Goal: Information Seeking & Learning: Learn about a topic

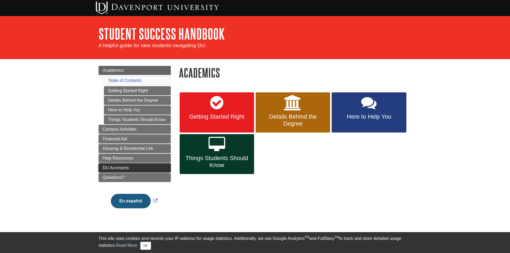
click at [109, 167] on span "DU Acronyms" at bounding box center [116, 168] width 26 height 5
click at [146, 245] on button "OK" at bounding box center [145, 246] width 10 height 8
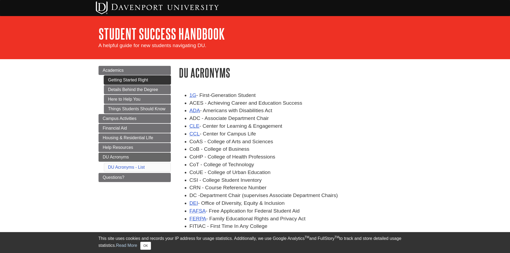
click at [122, 81] on link "Getting Started Right" at bounding box center [137, 80] width 67 height 9
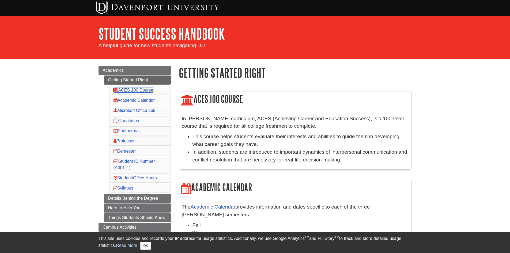
click at [134, 90] on link "ACES 100 Course" at bounding box center [134, 90] width 40 height 5
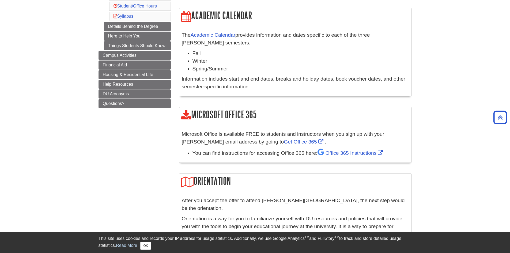
scroll to position [199, 0]
